Goal: Transaction & Acquisition: Purchase product/service

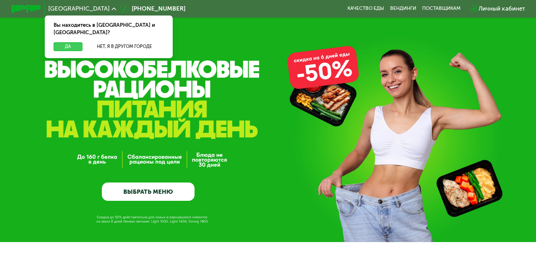
click at [57, 43] on button "Да" at bounding box center [68, 46] width 29 height 9
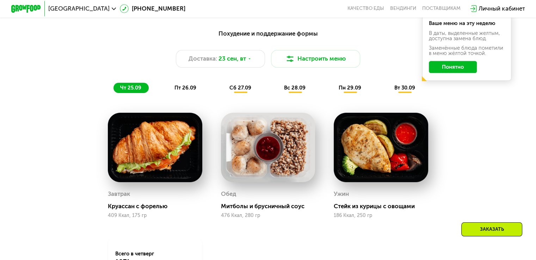
scroll to position [529, 0]
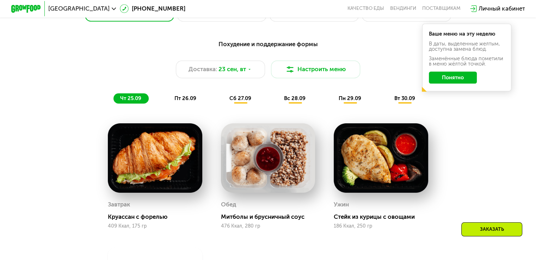
click at [184, 102] on span "пт 26.09" at bounding box center [186, 98] width 22 height 6
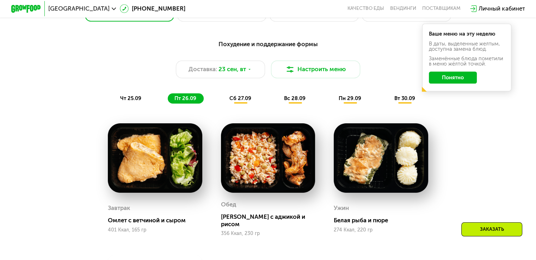
click at [253, 104] on div "сб 27.09" at bounding box center [241, 98] width 36 height 11
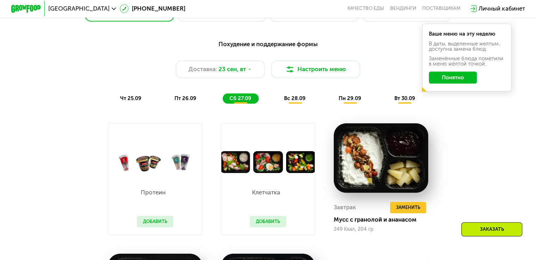
click at [302, 102] on span "вс 28.09" at bounding box center [295, 98] width 22 height 6
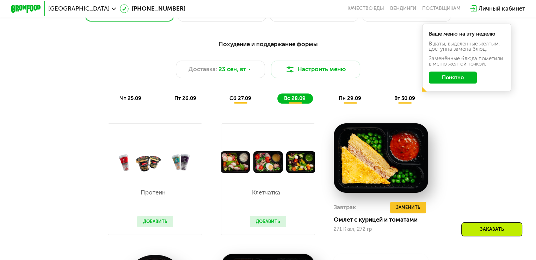
click at [358, 104] on div "пн 29.09" at bounding box center [350, 98] width 37 height 11
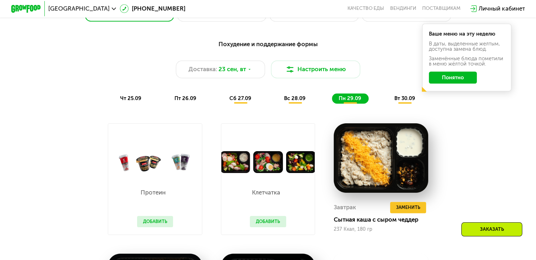
click at [413, 101] on span "вт 30.09" at bounding box center [405, 98] width 21 height 6
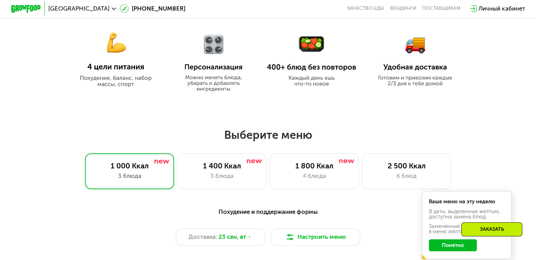
scroll to position [353, 0]
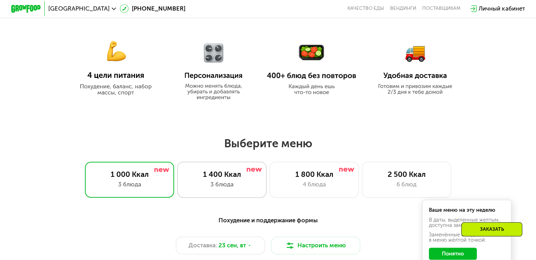
click at [224, 179] on div "1 400 Ккал" at bounding box center [222, 174] width 74 height 9
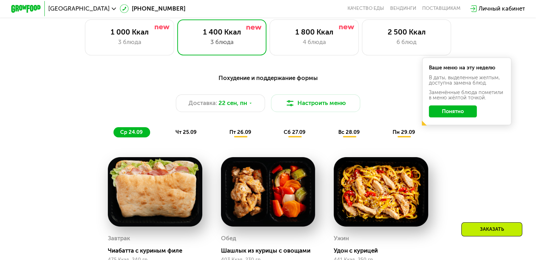
scroll to position [494, 0]
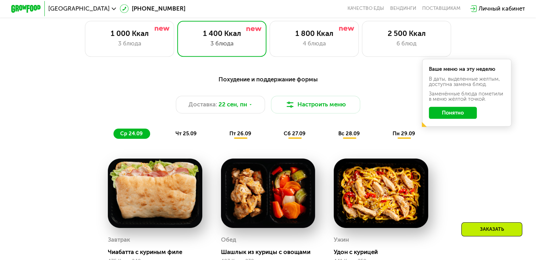
click at [193, 137] on span "чт 25.09" at bounding box center [186, 134] width 21 height 6
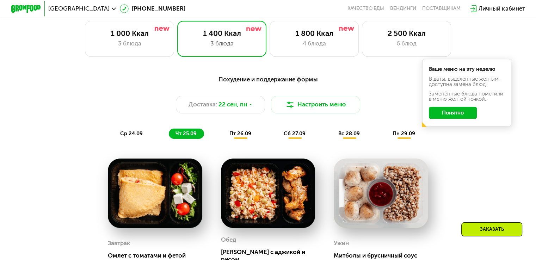
click at [238, 137] on span "пт 26.09" at bounding box center [241, 134] width 22 height 6
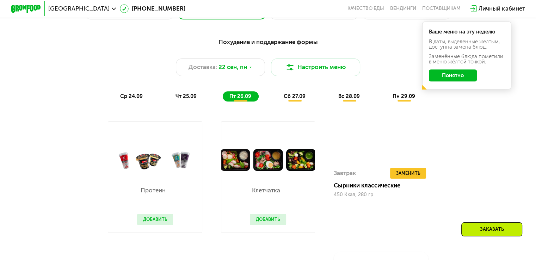
scroll to position [564, 0]
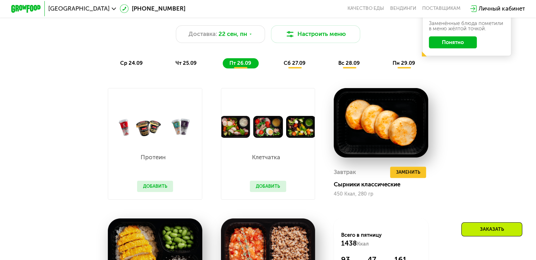
click at [301, 66] on span "сб 27.09" at bounding box center [295, 63] width 22 height 6
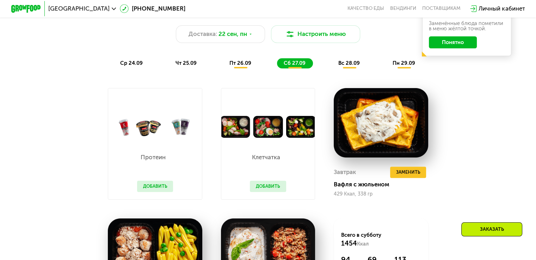
click at [358, 66] on span "вс 28.09" at bounding box center [350, 63] width 22 height 6
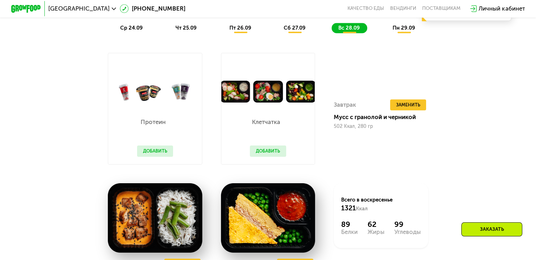
scroll to position [600, 0]
